Goal: Check status: Check status

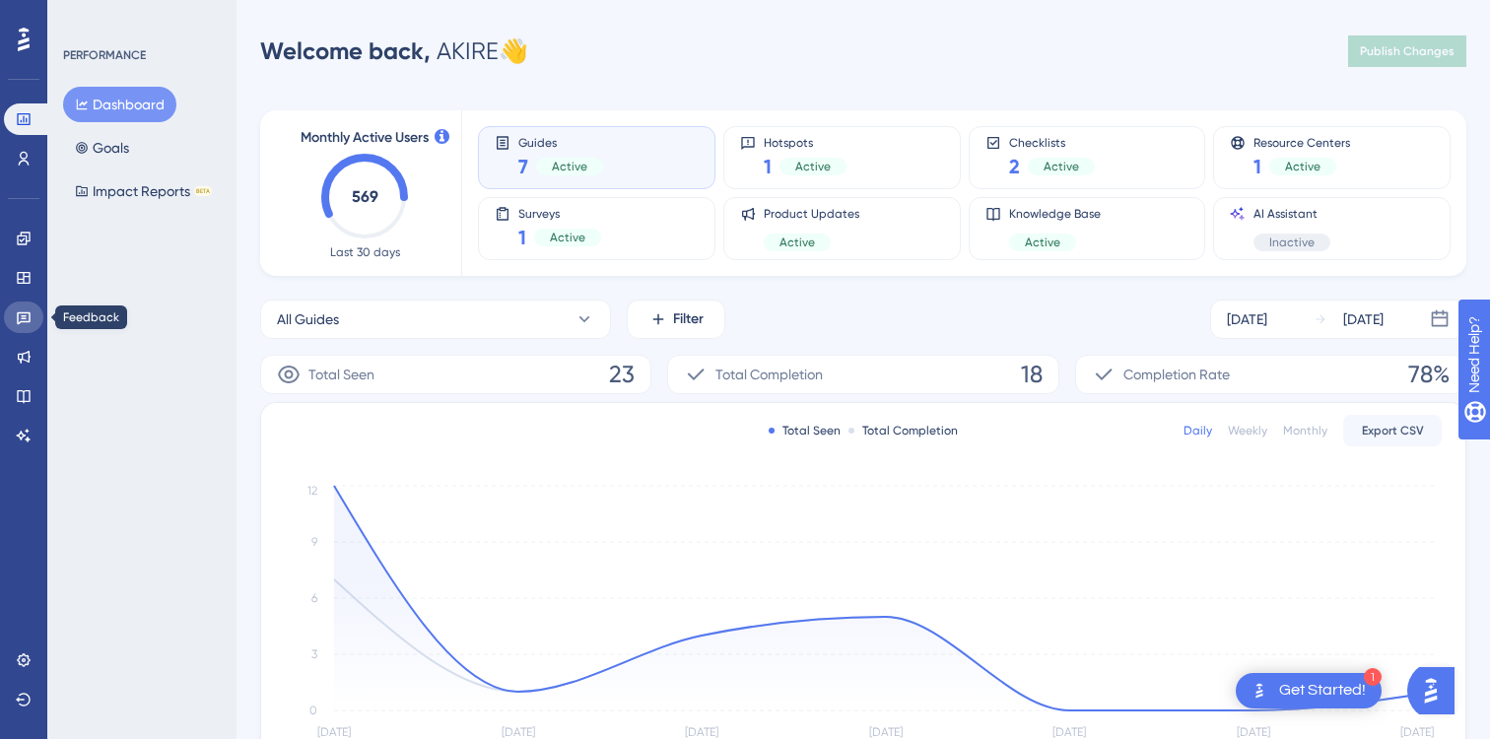
click at [23, 322] on icon at bounding box center [24, 318] width 14 height 13
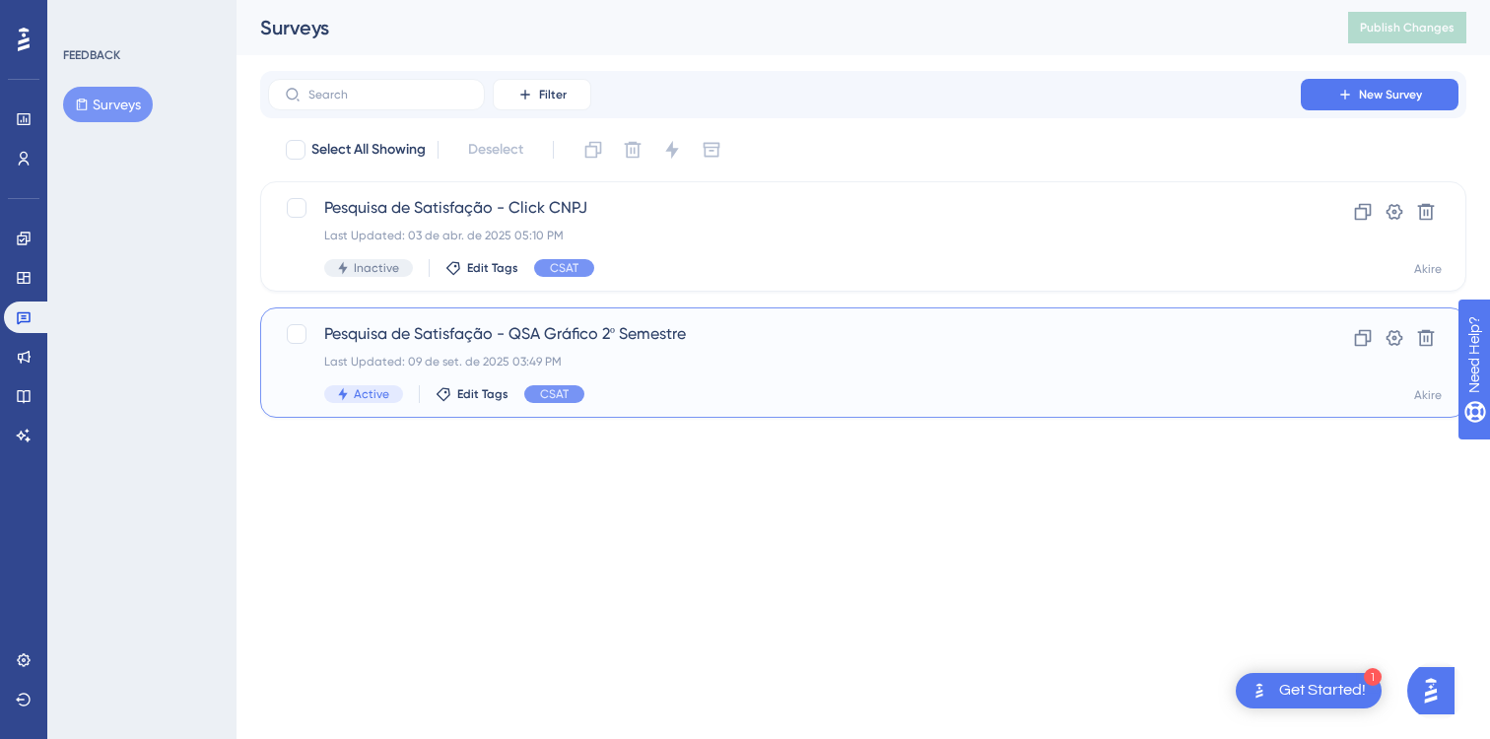
click at [598, 328] on span "Pesquisa de Satisfação - QSA Gráfico 2º Semestre" at bounding box center [784, 334] width 920 height 24
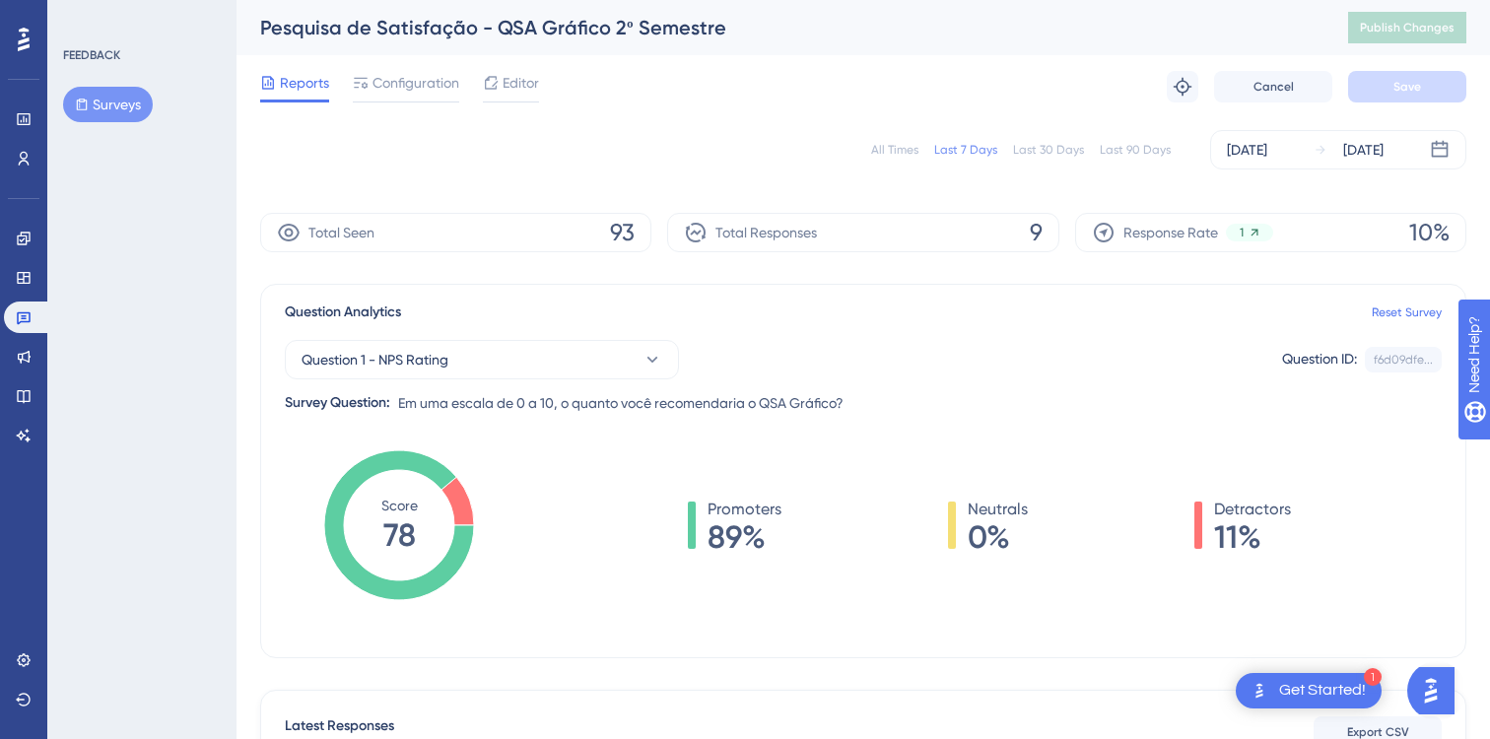
click at [908, 157] on div "All Times" at bounding box center [894, 150] width 47 height 16
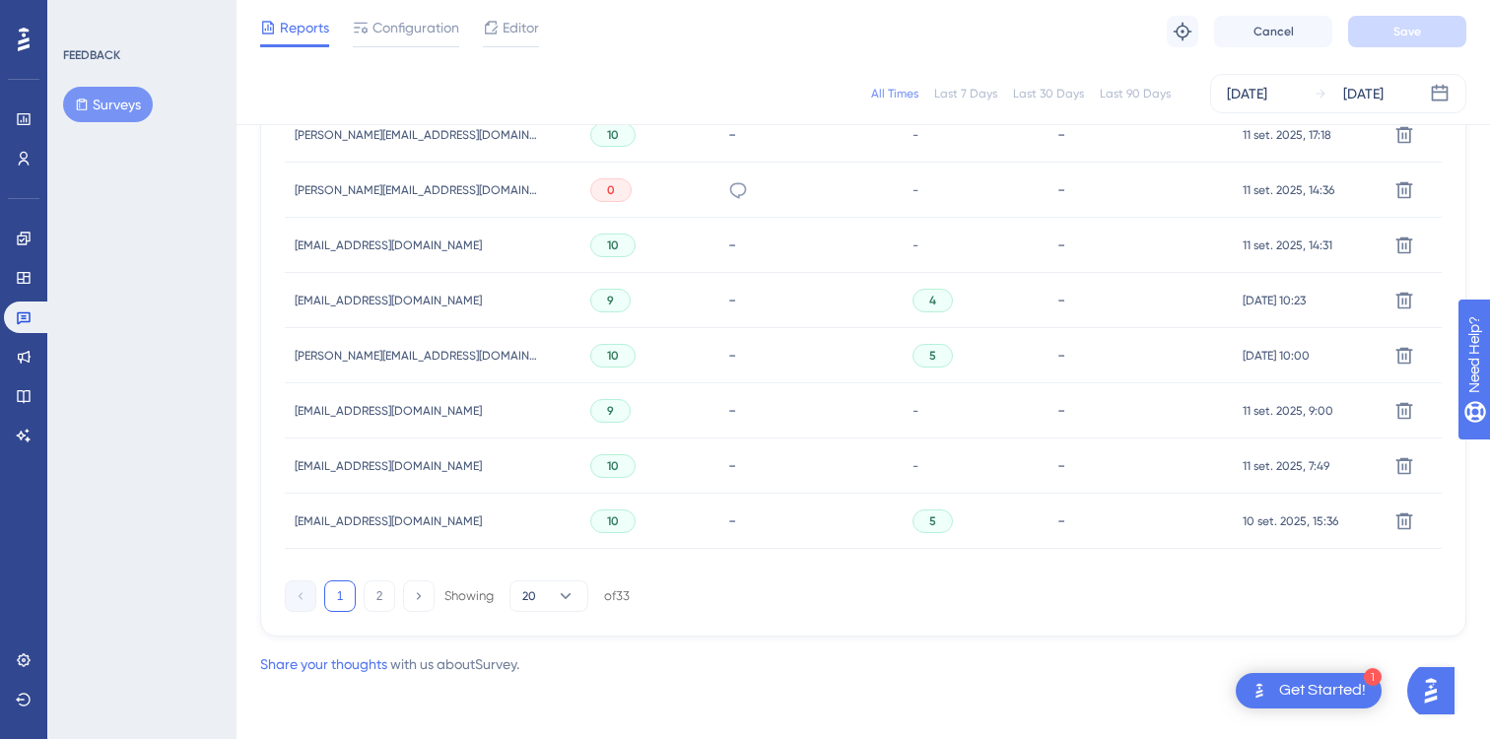
scroll to position [1359, 0]
click at [536, 602] on span "20" at bounding box center [529, 596] width 14 height 16
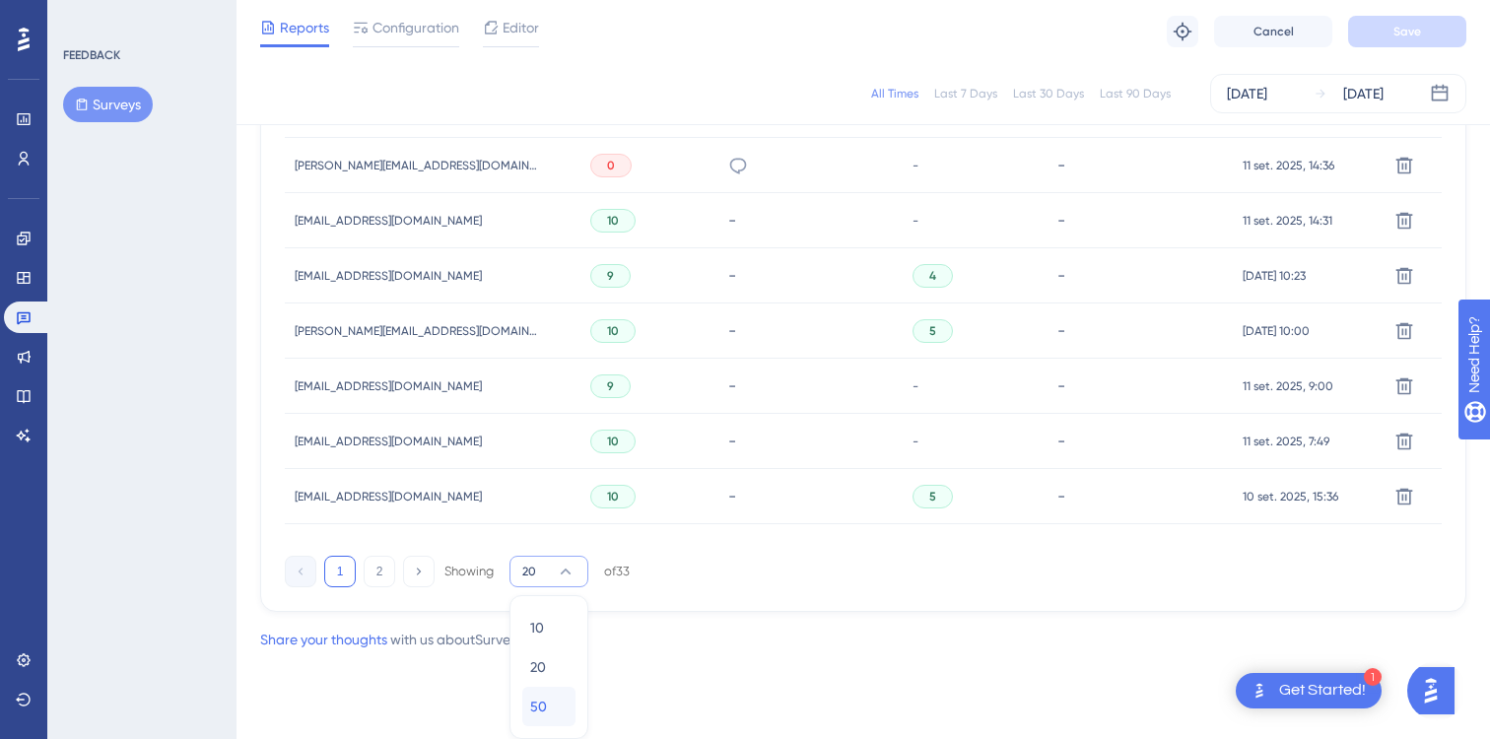
click at [546, 699] on span "50" at bounding box center [538, 707] width 17 height 24
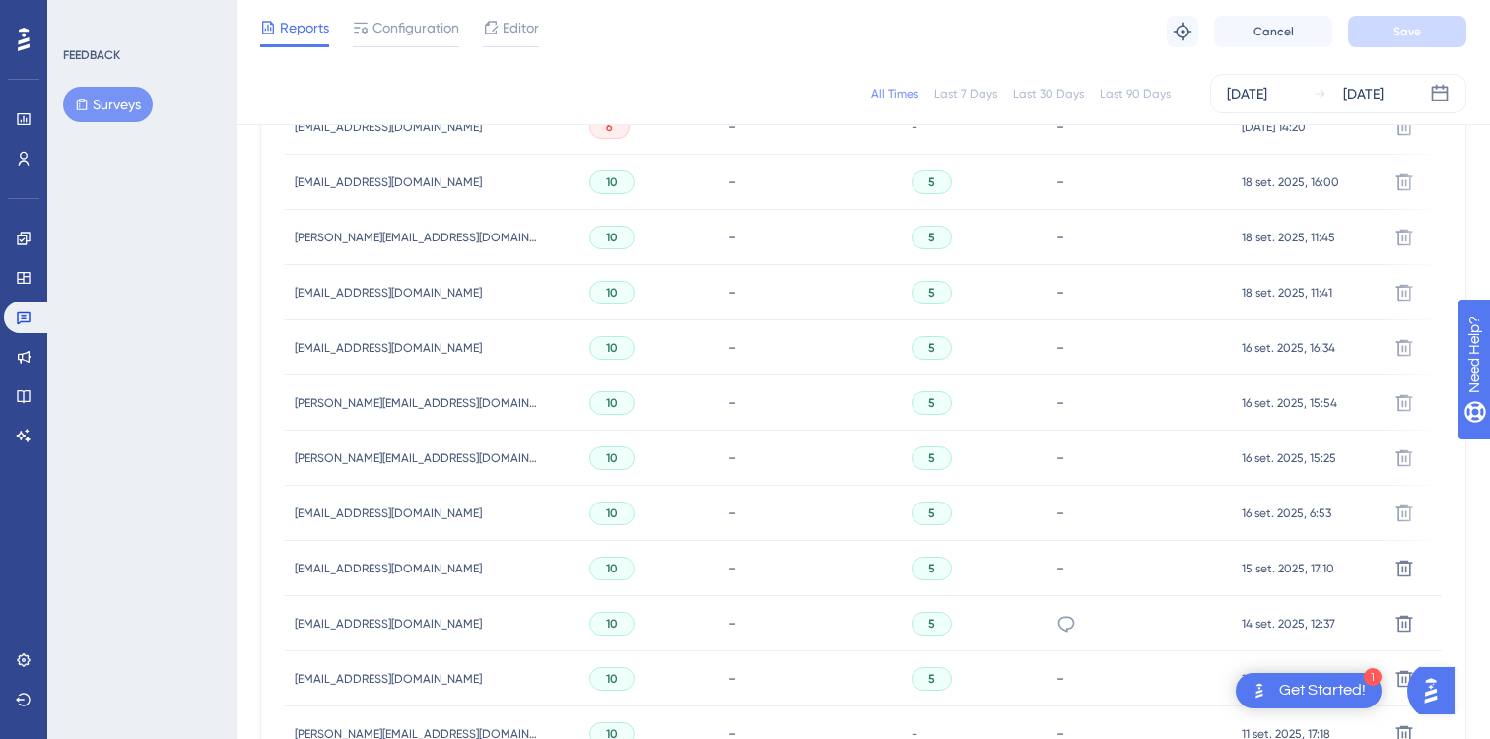
scroll to position [511, 0]
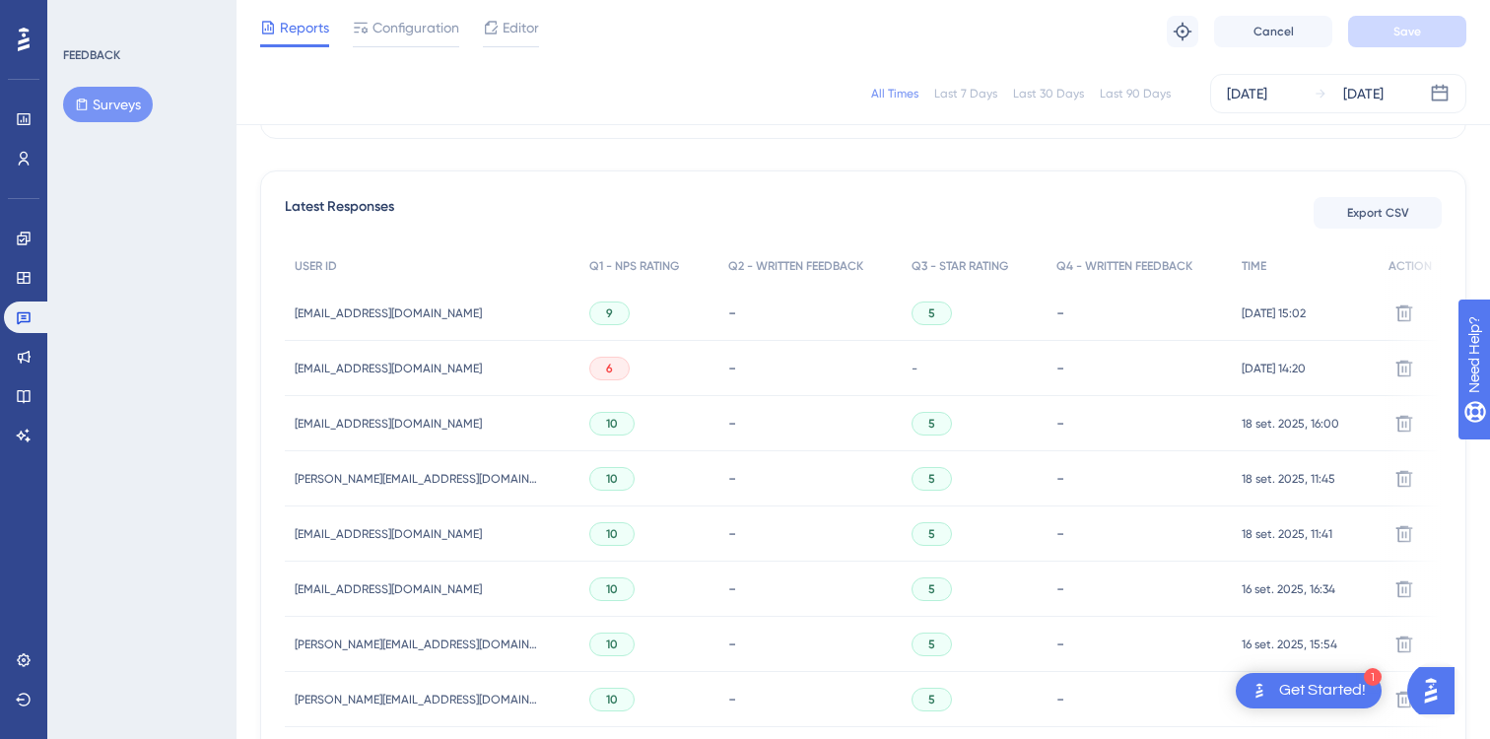
click at [392, 366] on span "[EMAIL_ADDRESS][DOMAIN_NAME]" at bounding box center [388, 369] width 187 height 16
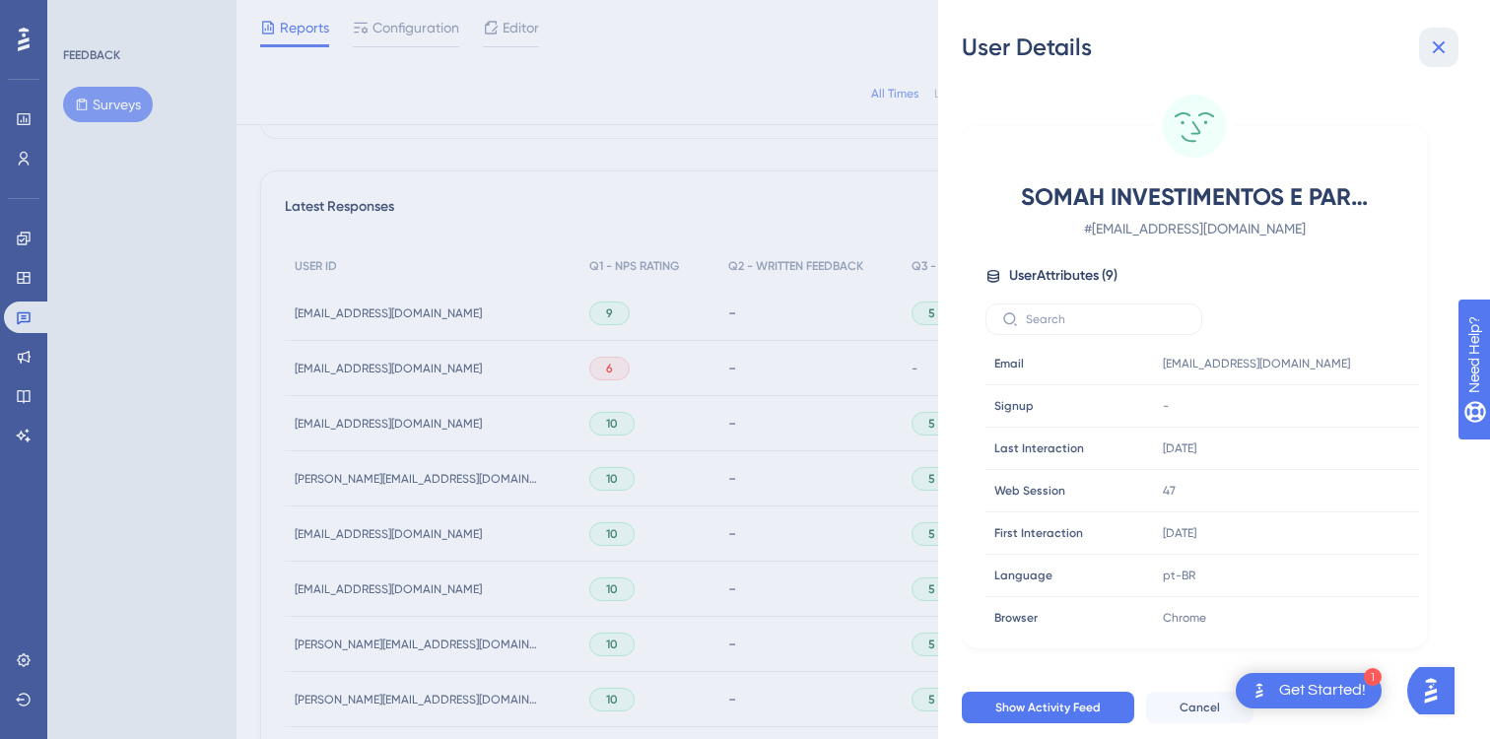
click at [1440, 41] on icon at bounding box center [1439, 47] width 24 height 24
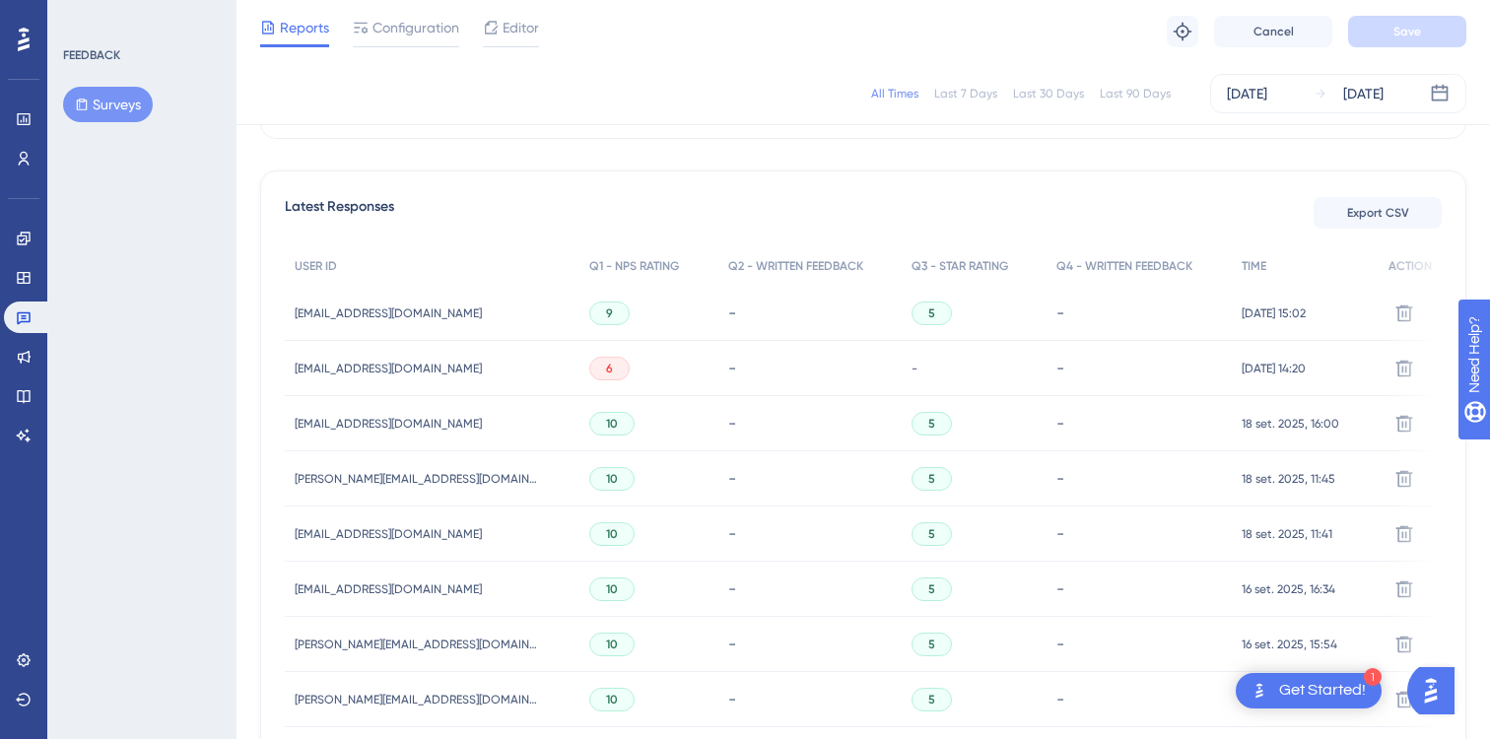
click at [398, 358] on div "[EMAIL_ADDRESS][DOMAIN_NAME] [DOMAIN_NAME][EMAIL_ADDRESS][DOMAIN_NAME]" at bounding box center [388, 368] width 187 height 55
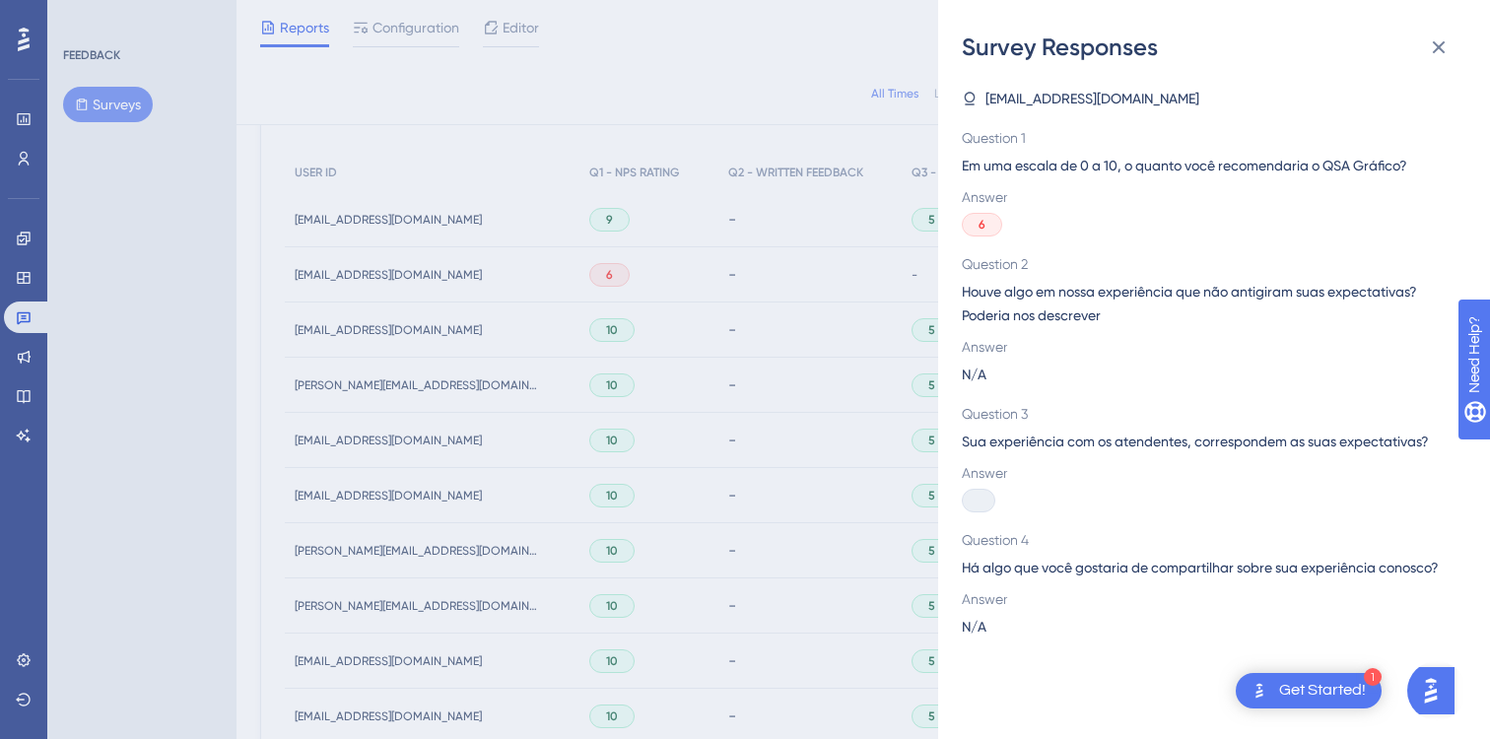
scroll to position [616, 0]
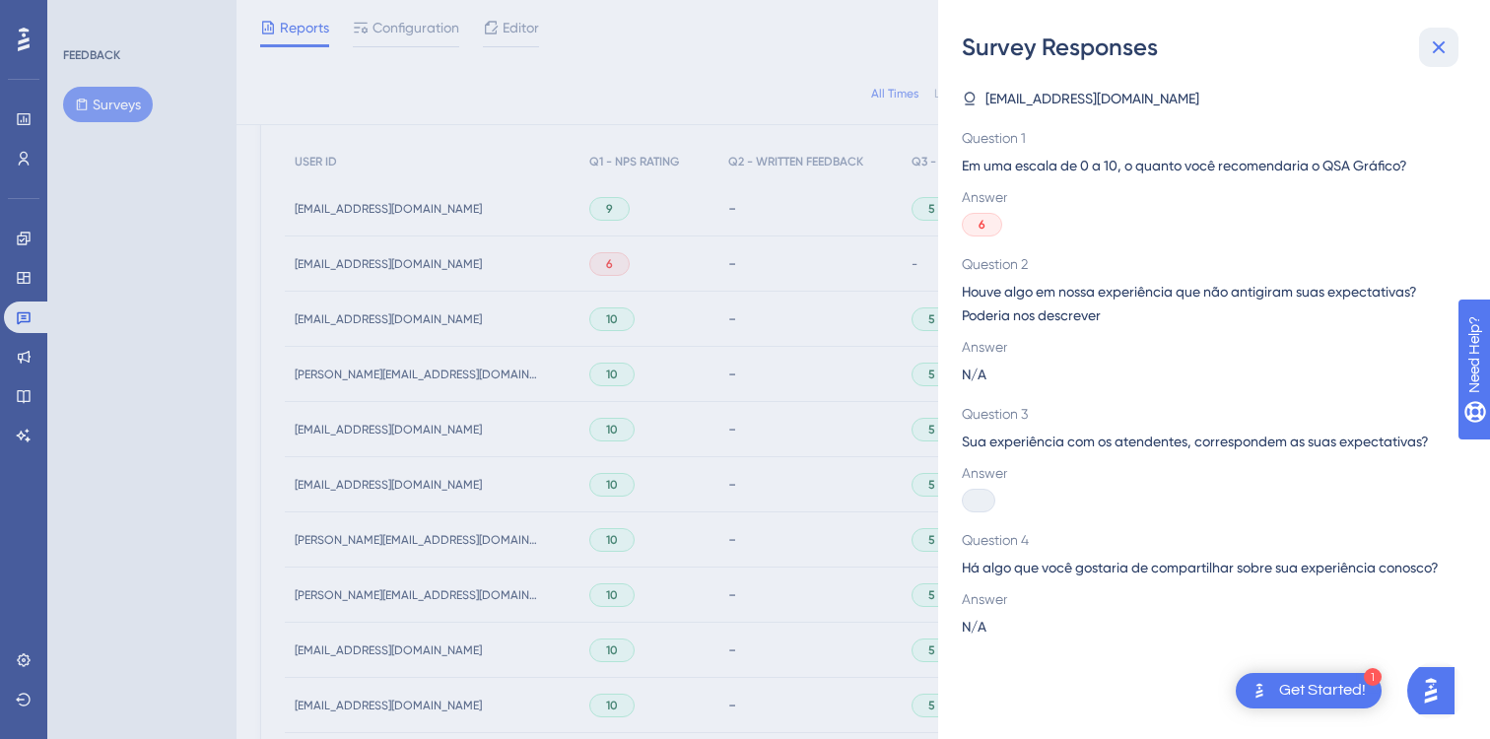
click at [1438, 51] on icon at bounding box center [1439, 47] width 24 height 24
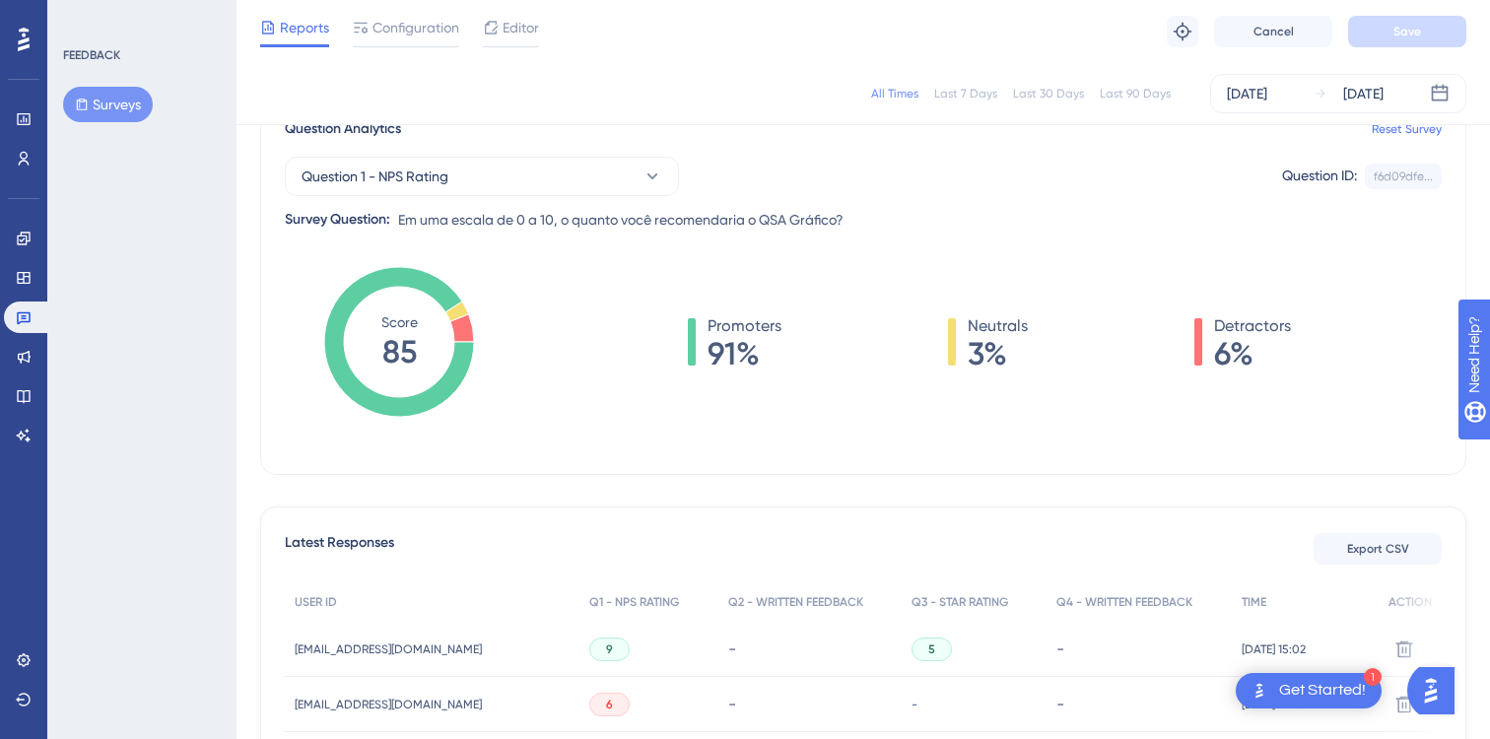
scroll to position [0, 0]
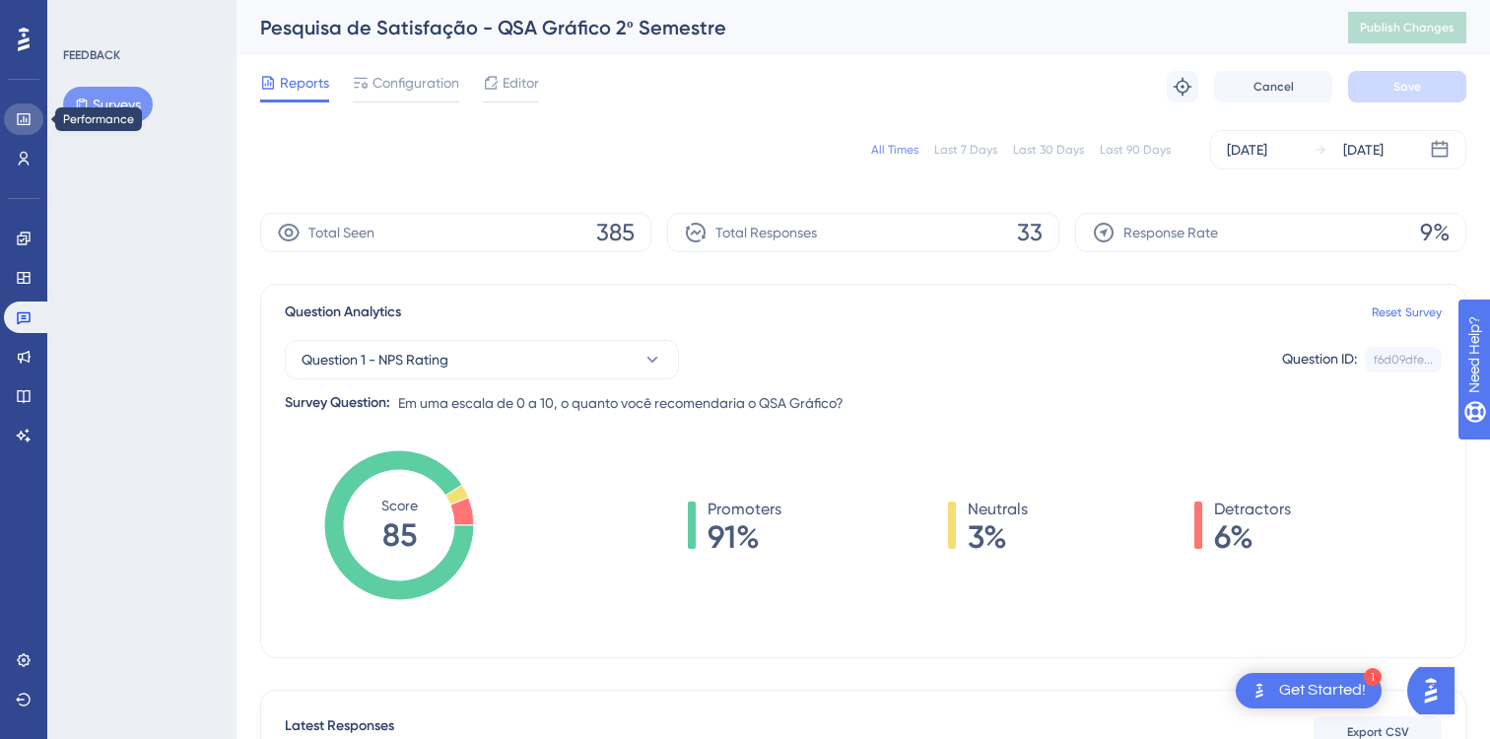
click at [25, 121] on icon at bounding box center [24, 119] width 16 height 16
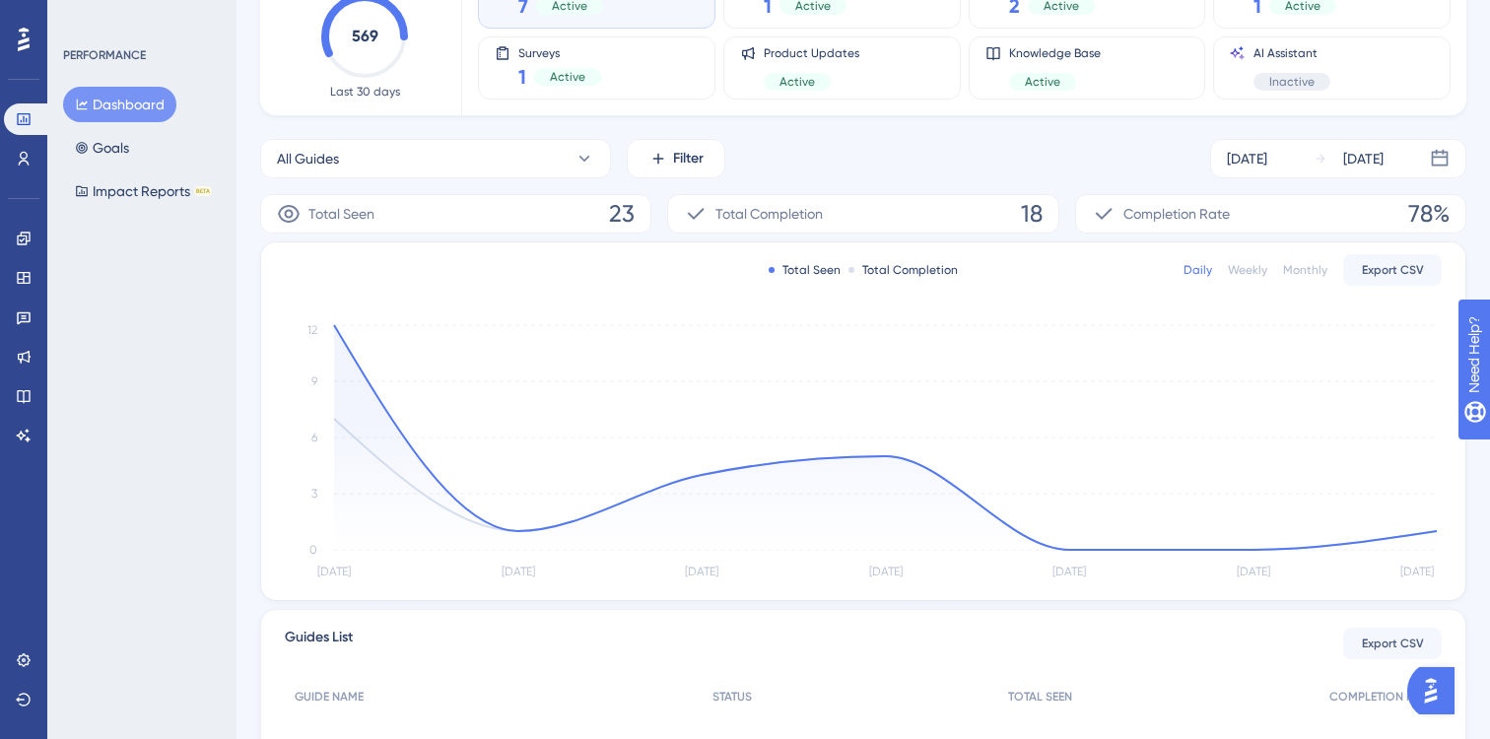
scroll to position [164, 0]
